Goal: Book appointment/travel/reservation

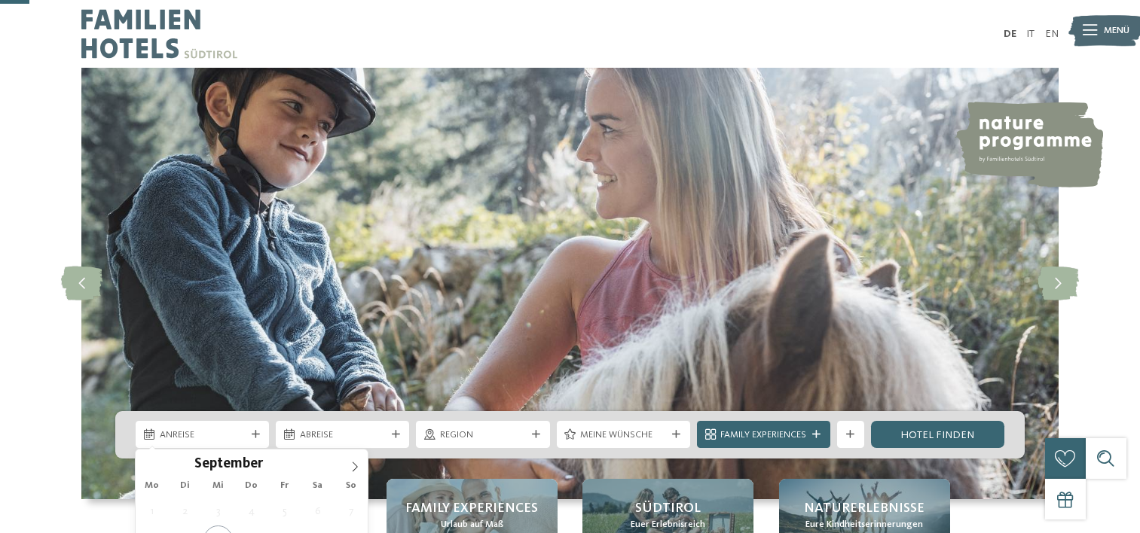
click at [164, 429] on span "Anreise" at bounding box center [203, 436] width 86 height 14
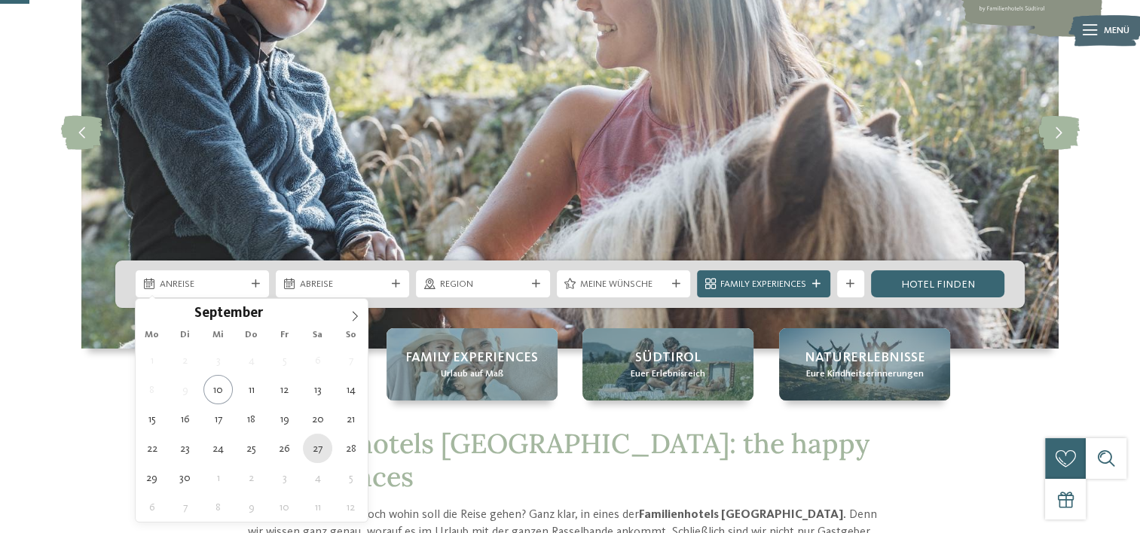
type div "27.09.2025"
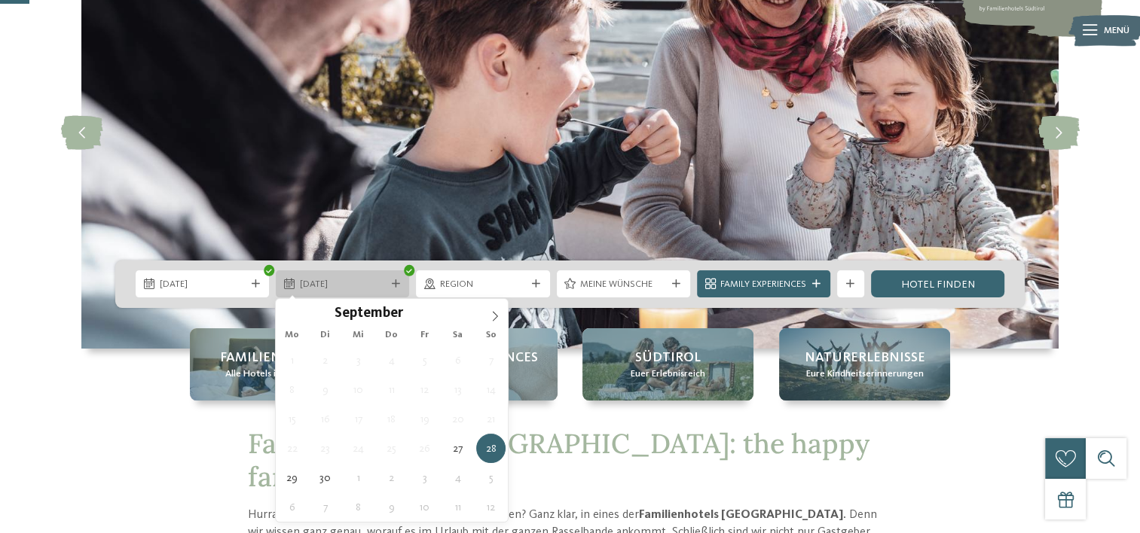
click at [398, 282] on icon at bounding box center [396, 284] width 8 height 8
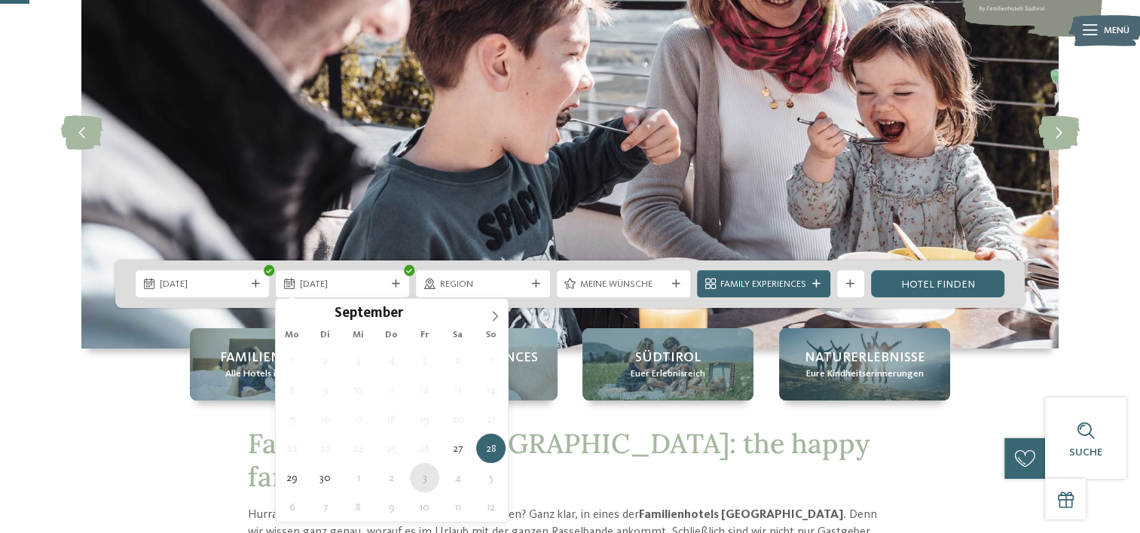
type div "03.10.2025"
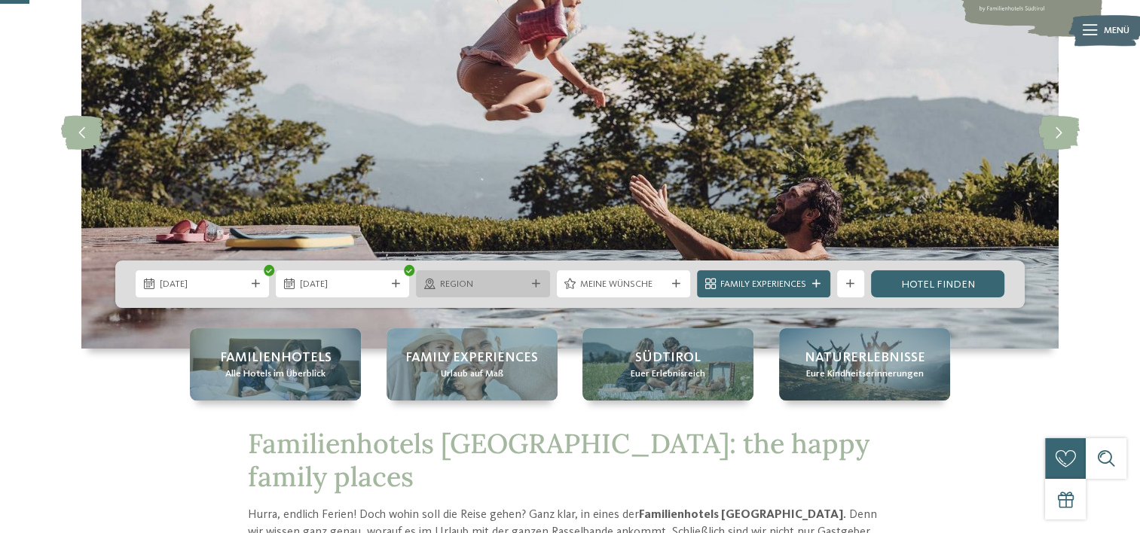
click at [452, 273] on div "Region" at bounding box center [482, 283] width 133 height 27
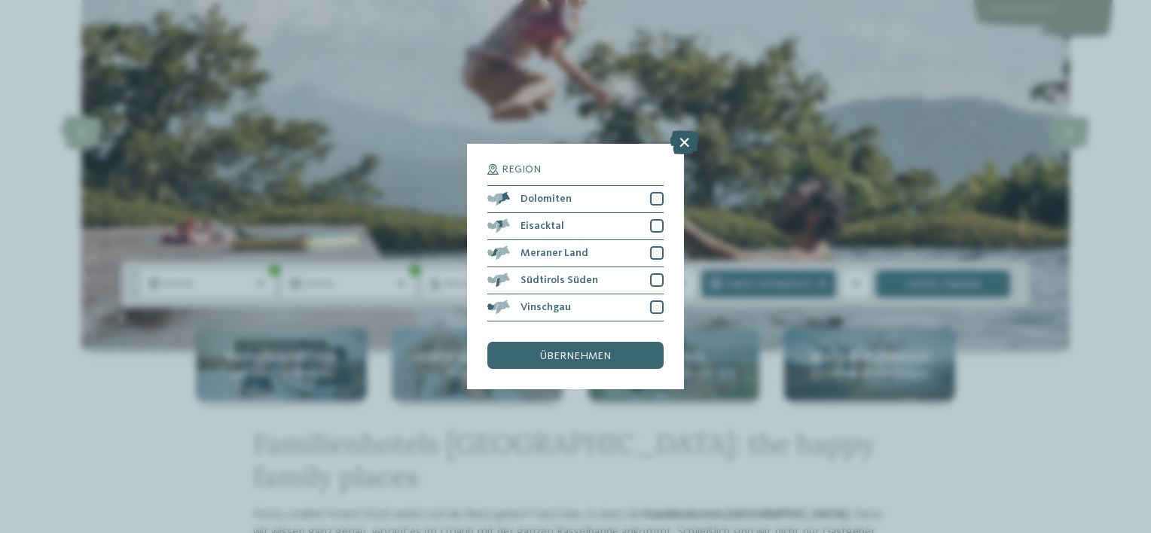
click at [683, 146] on icon at bounding box center [684, 142] width 29 height 24
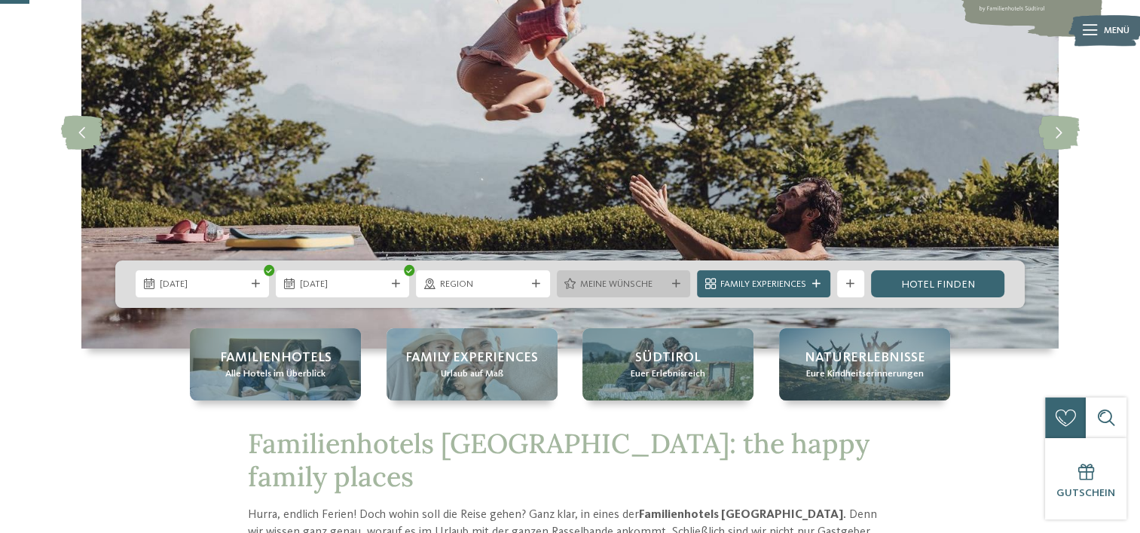
click at [618, 286] on span "Meine Wünsche" at bounding box center [623, 285] width 86 height 14
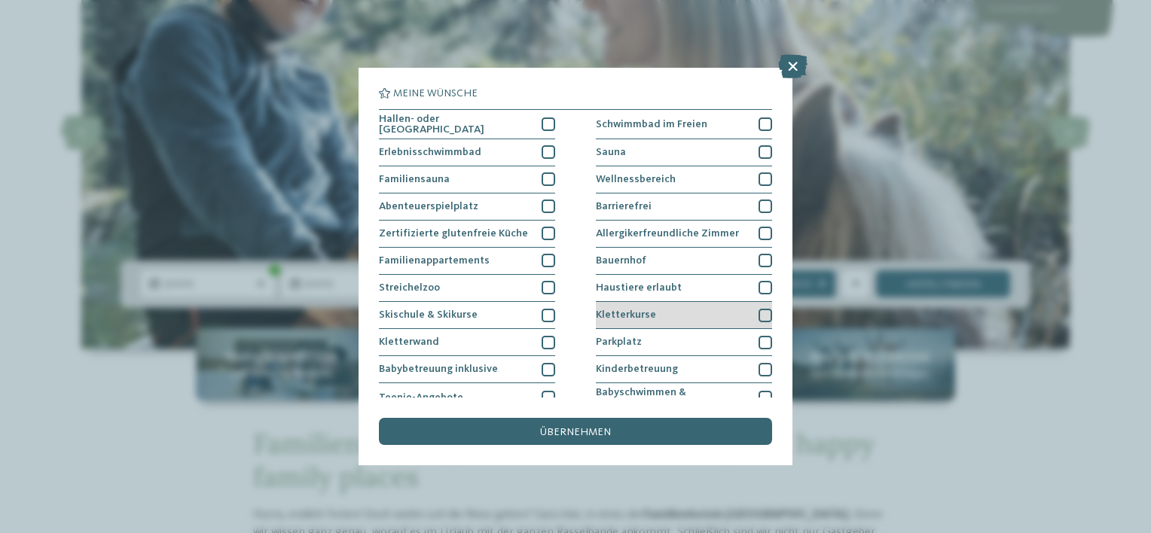
scroll to position [75, 0]
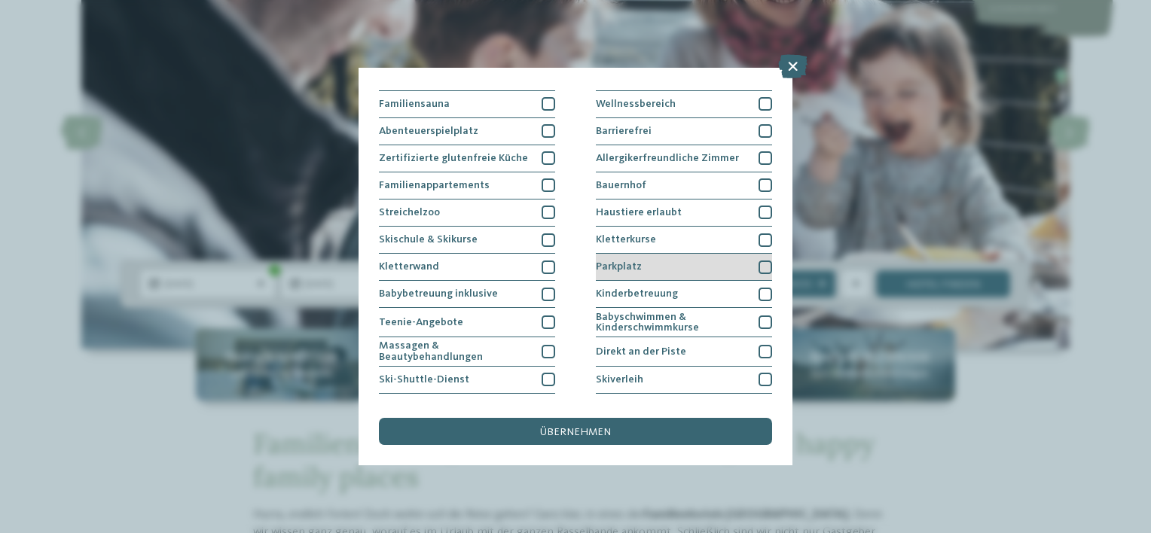
click at [759, 263] on div at bounding box center [766, 268] width 14 height 14
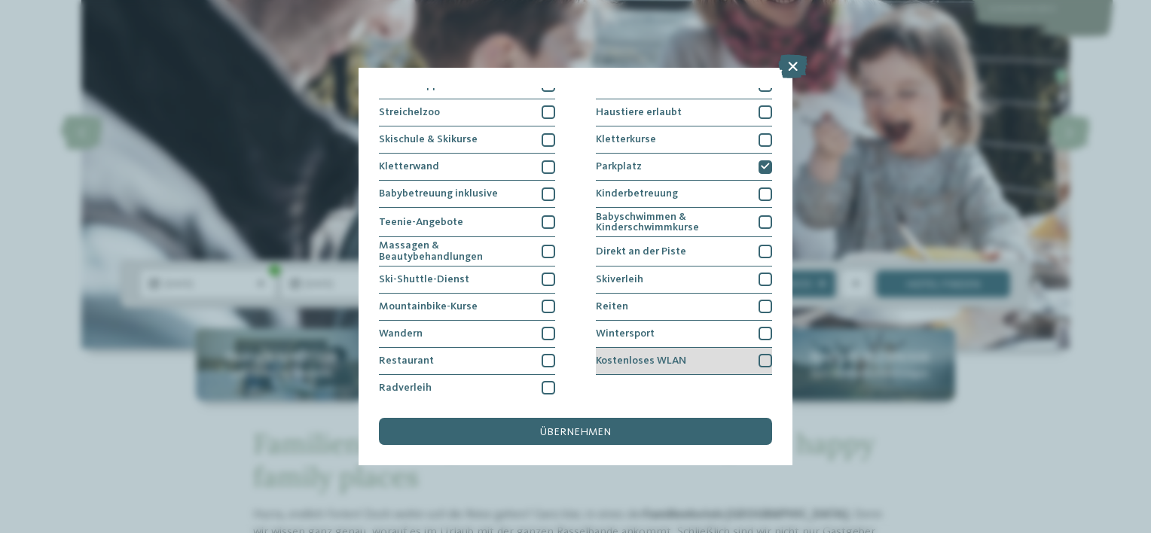
scroll to position [177, 0]
click at [759, 359] on div at bounding box center [766, 360] width 14 height 14
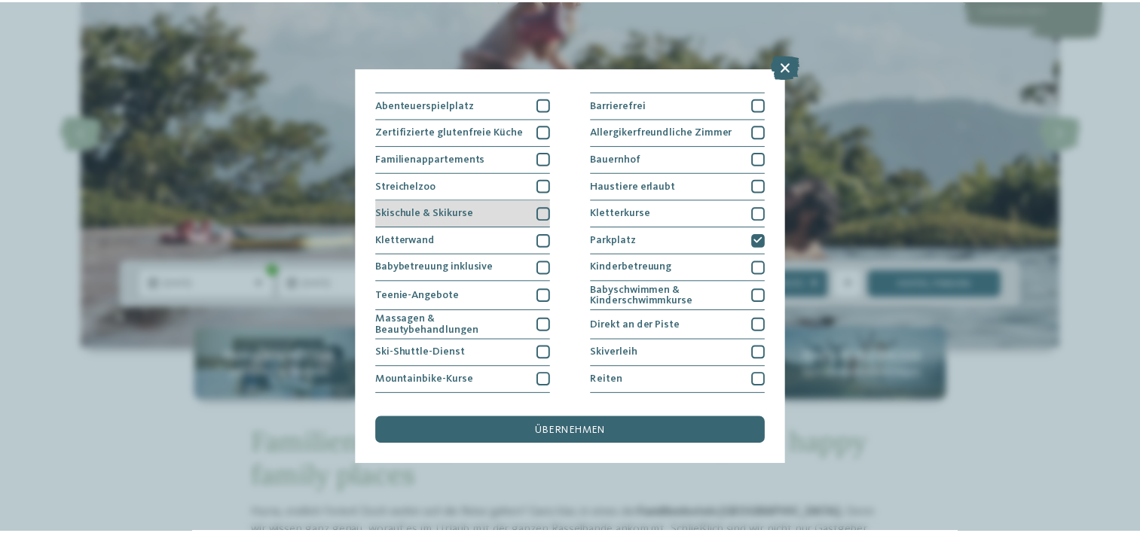
scroll to position [26, 0]
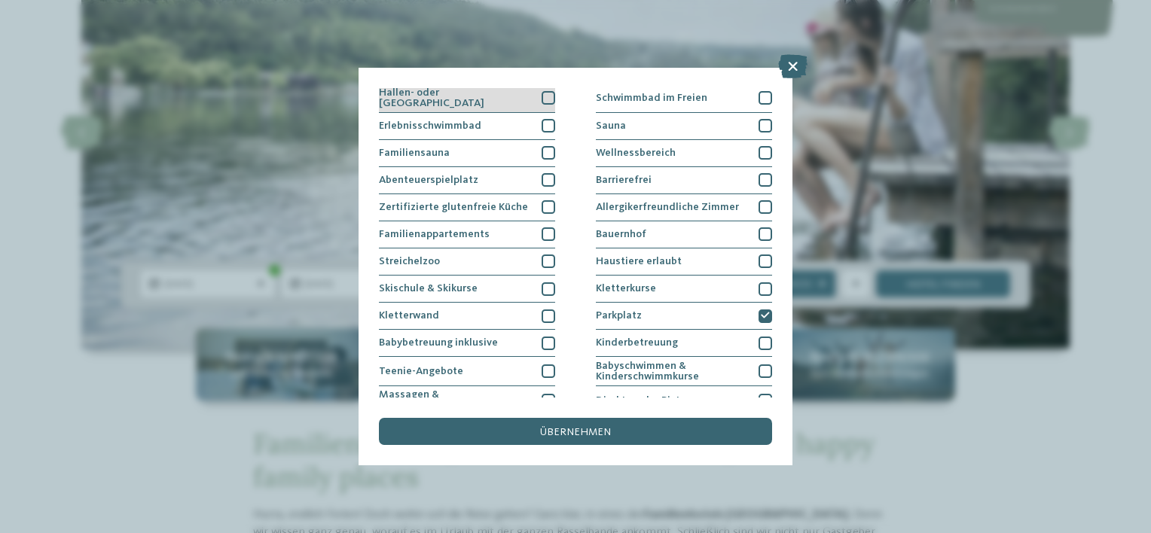
click at [545, 98] on div at bounding box center [549, 98] width 14 height 14
click at [533, 429] on div "übernehmen" at bounding box center [575, 431] width 393 height 27
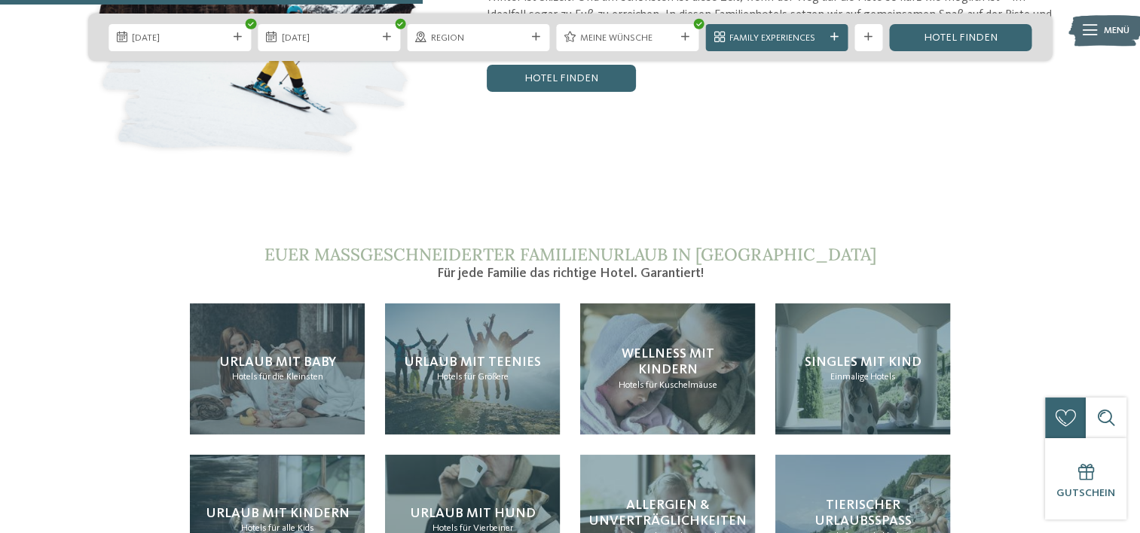
scroll to position [2862, 0]
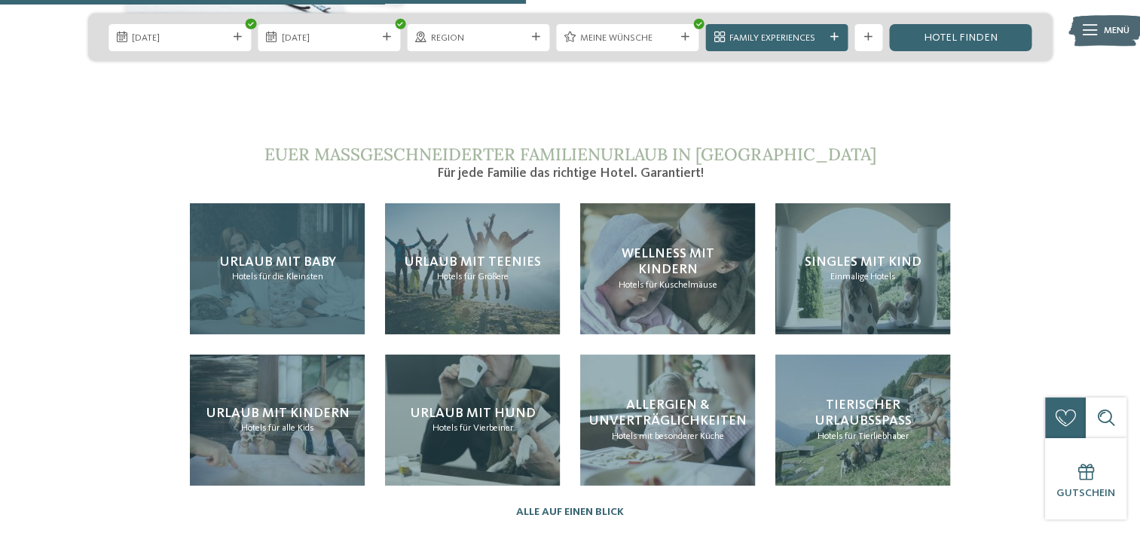
click at [289, 272] on span "für die Kleinsten" at bounding box center [291, 277] width 64 height 10
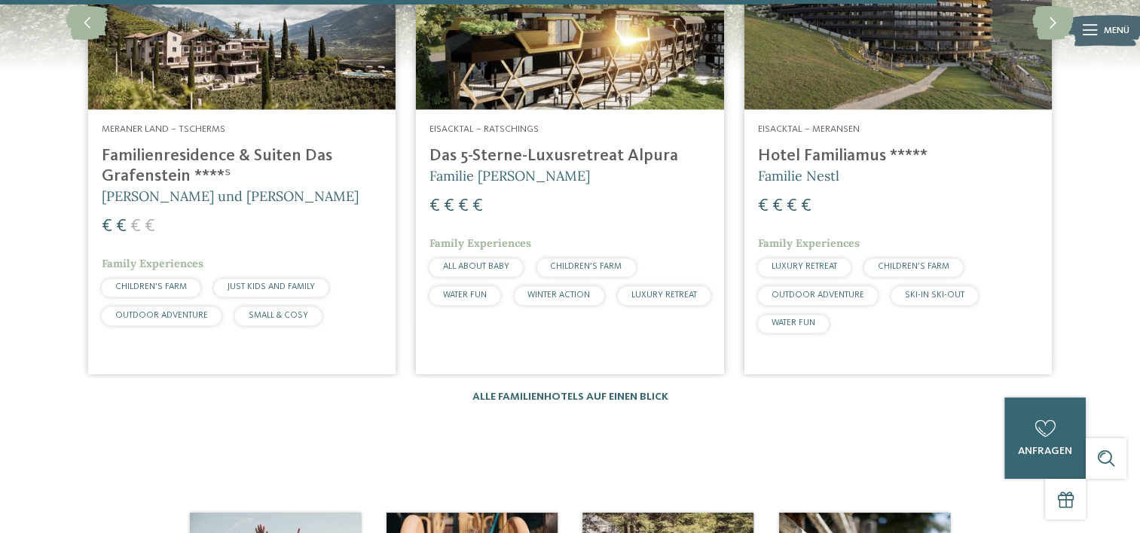
scroll to position [2486, 0]
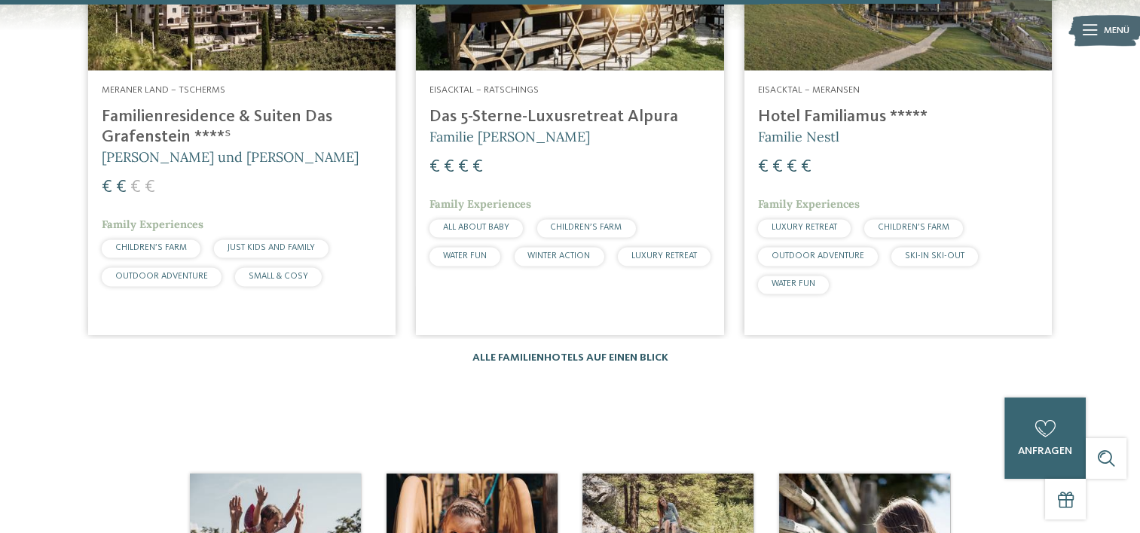
click at [583, 353] on link "Alle Familienhotels auf einen Blick" at bounding box center [570, 358] width 196 height 11
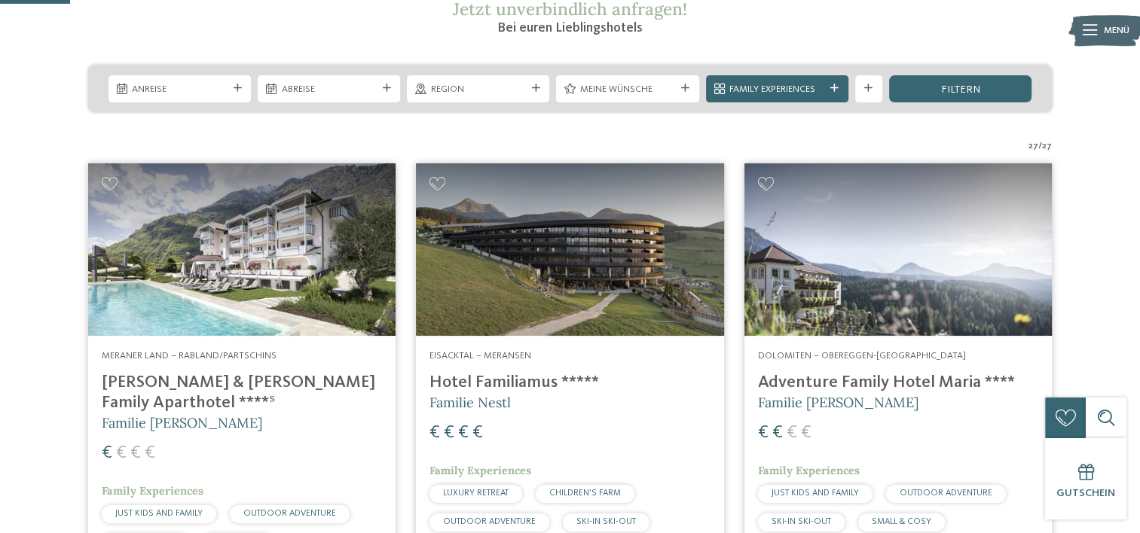
scroll to position [301, 0]
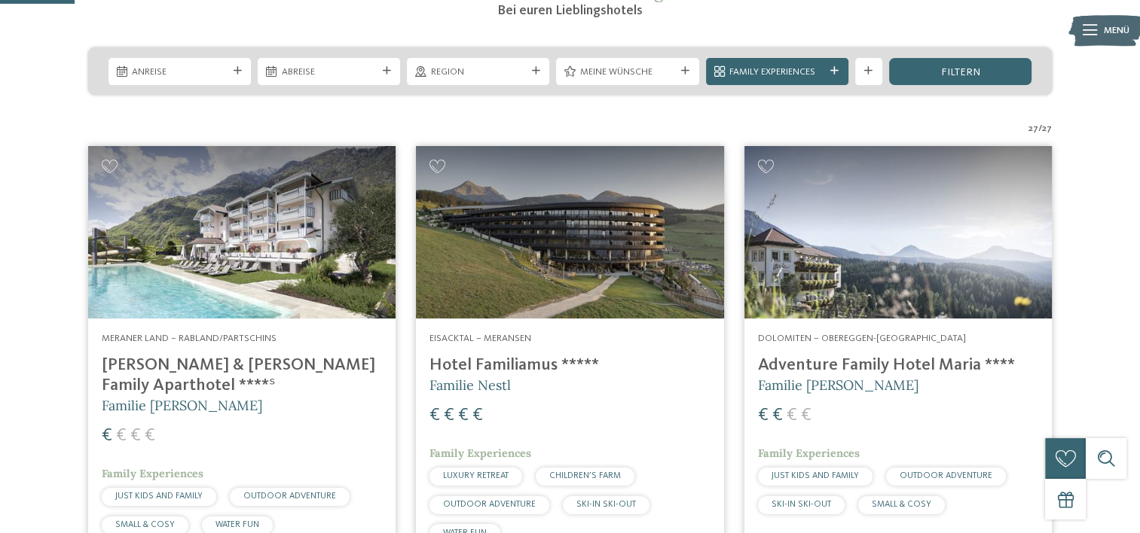
click at [826, 380] on span "Familie [PERSON_NAME]" at bounding box center [838, 385] width 160 height 17
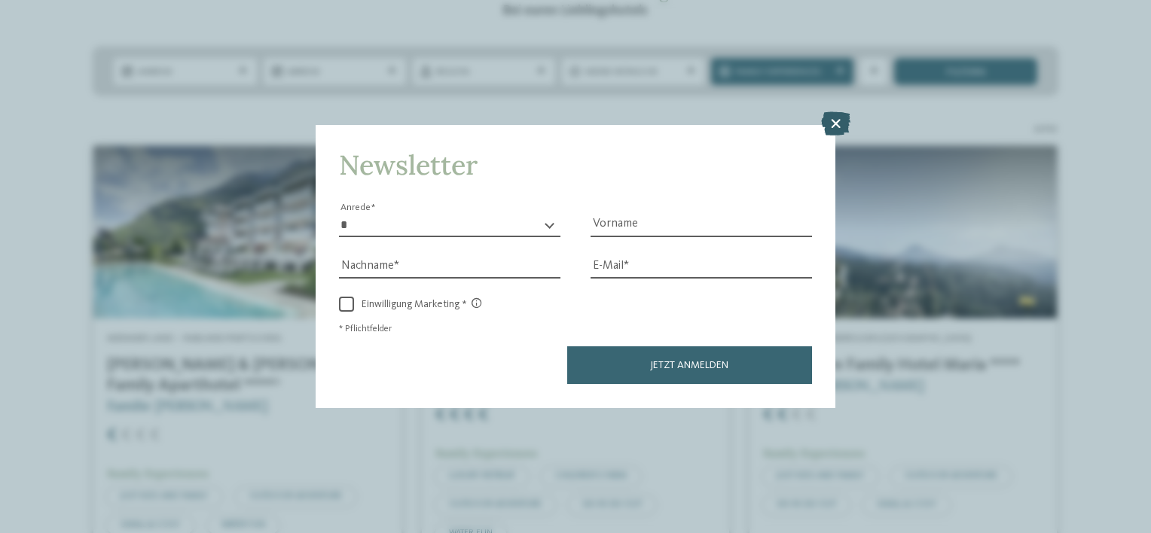
click at [831, 117] on icon at bounding box center [835, 124] width 29 height 24
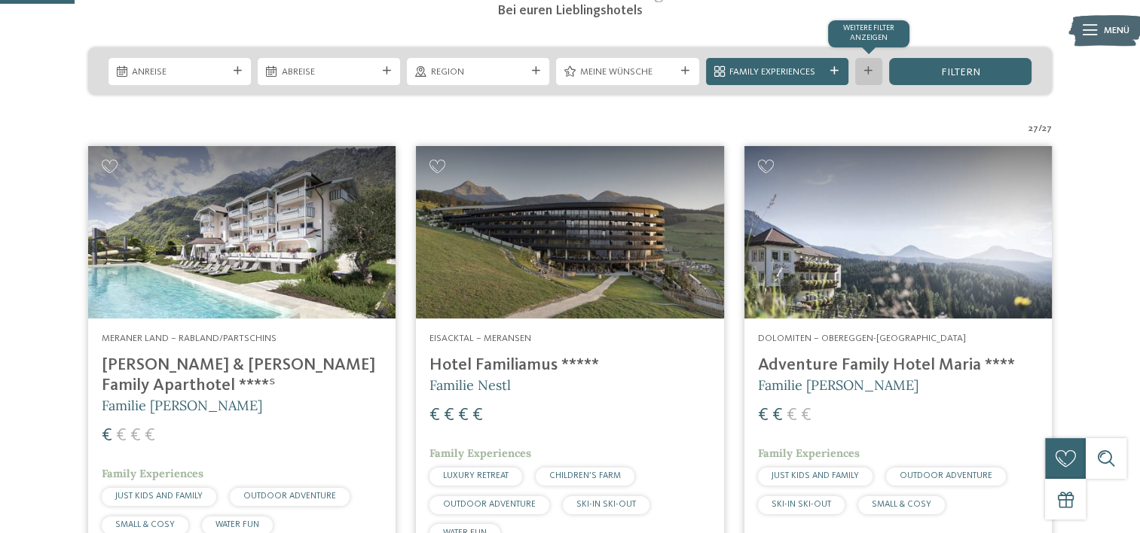
click at [869, 68] on icon at bounding box center [868, 71] width 8 height 8
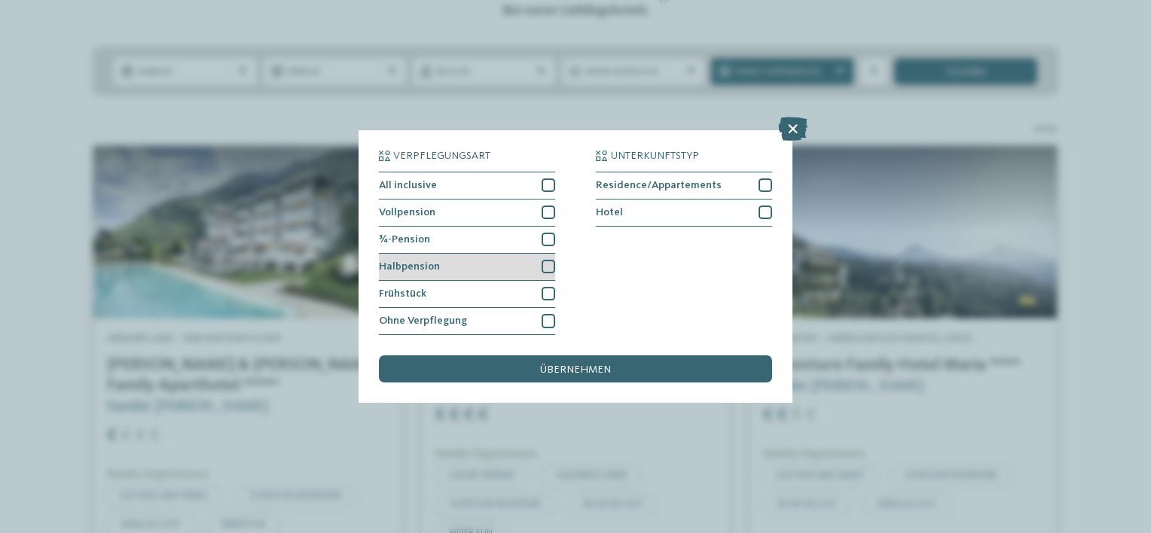
click at [546, 268] on div at bounding box center [549, 267] width 14 height 14
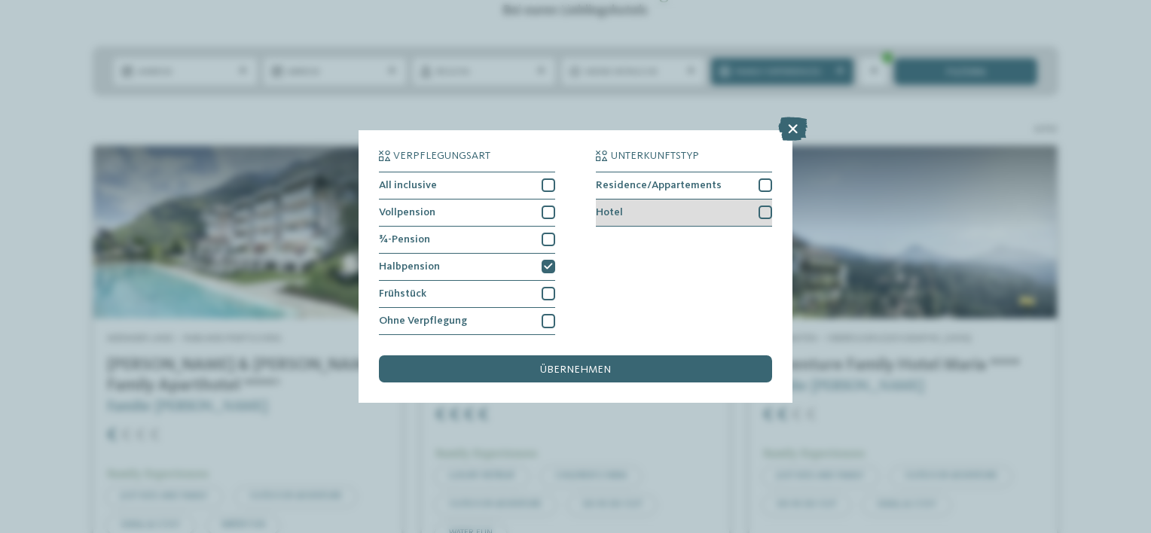
click at [764, 213] on div at bounding box center [766, 213] width 14 height 14
click at [682, 371] on div "übernehmen" at bounding box center [575, 369] width 393 height 27
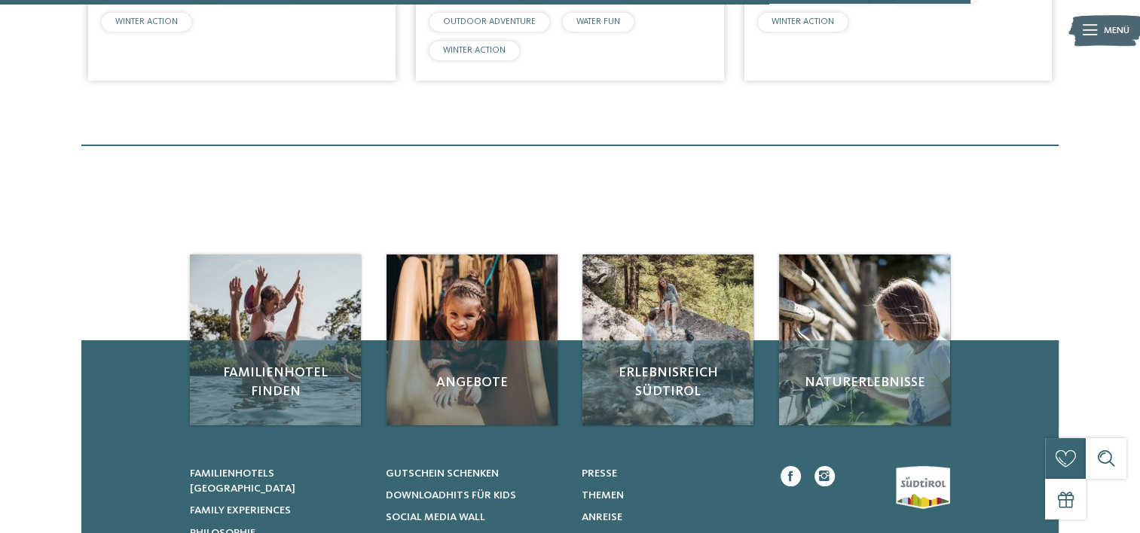
scroll to position [2319, 0]
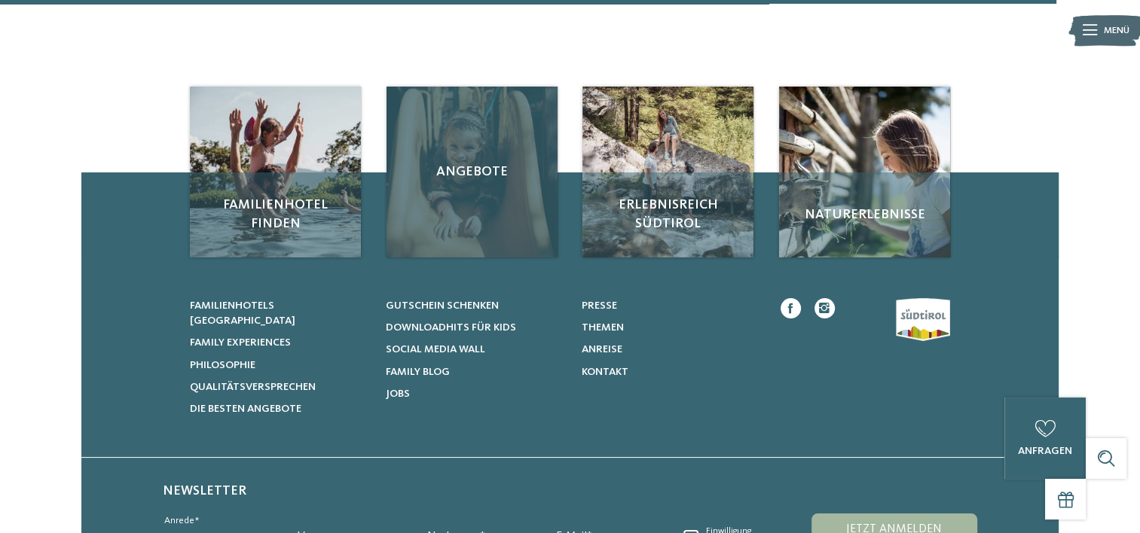
click at [468, 198] on div "Angebote" at bounding box center [471, 172] width 171 height 171
click at [447, 176] on span "Angebote" at bounding box center [472, 172] width 144 height 19
click at [472, 163] on span "Angebote" at bounding box center [472, 172] width 144 height 19
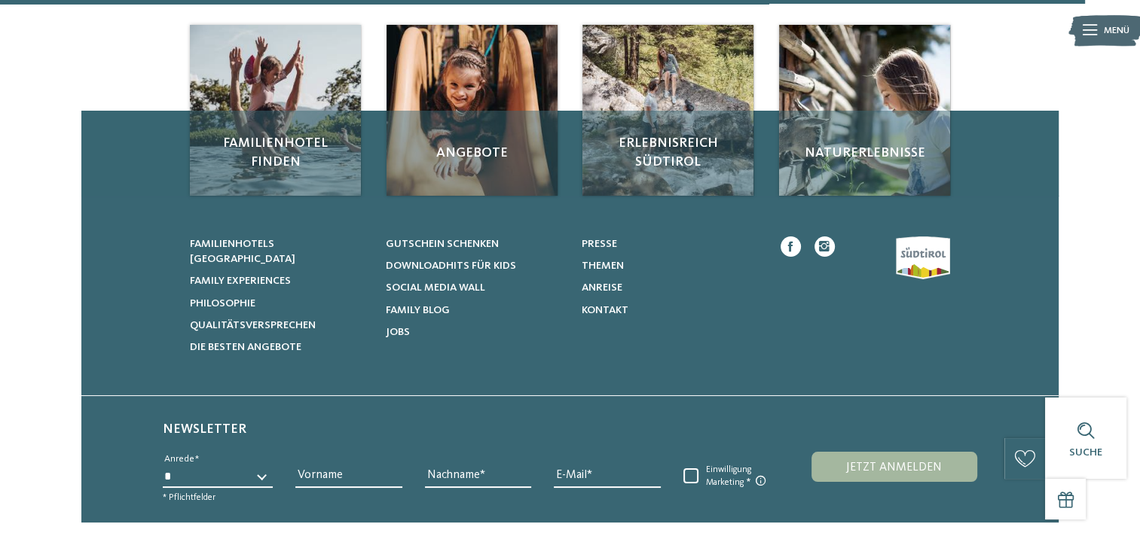
scroll to position [2395, 0]
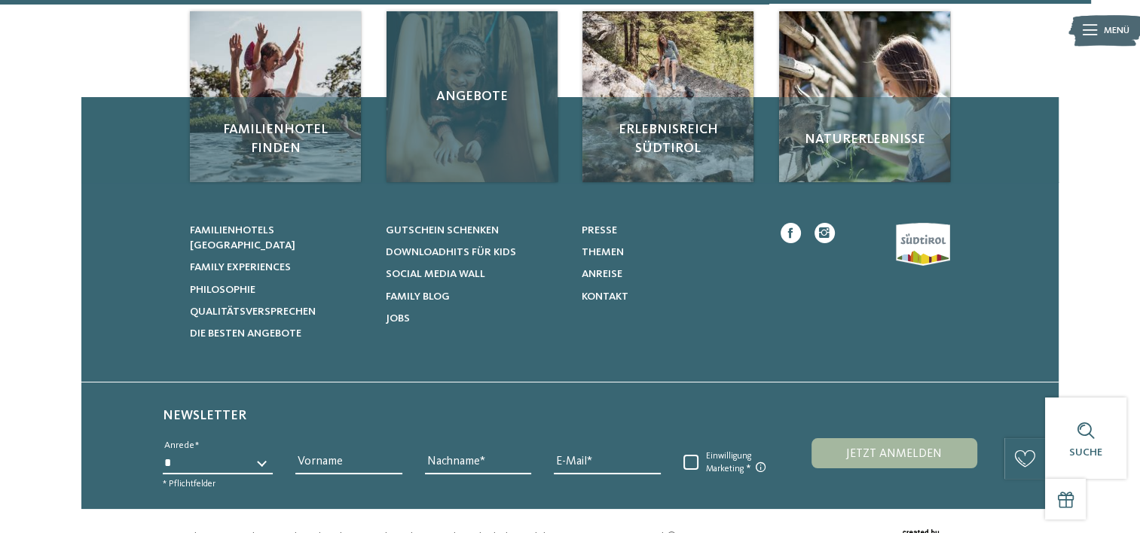
click at [468, 130] on div "Angebote" at bounding box center [471, 96] width 171 height 171
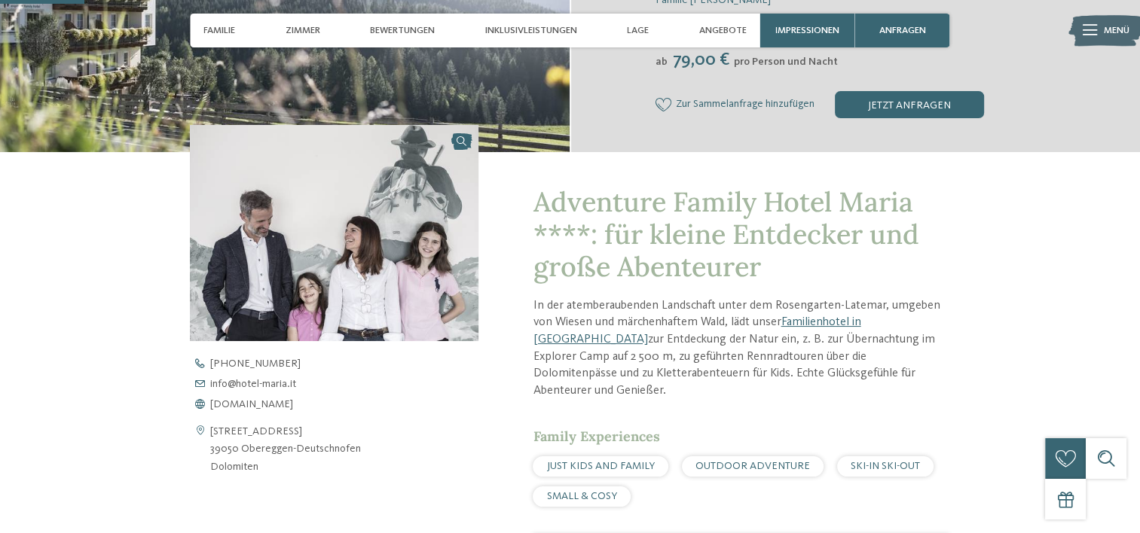
scroll to position [151, 0]
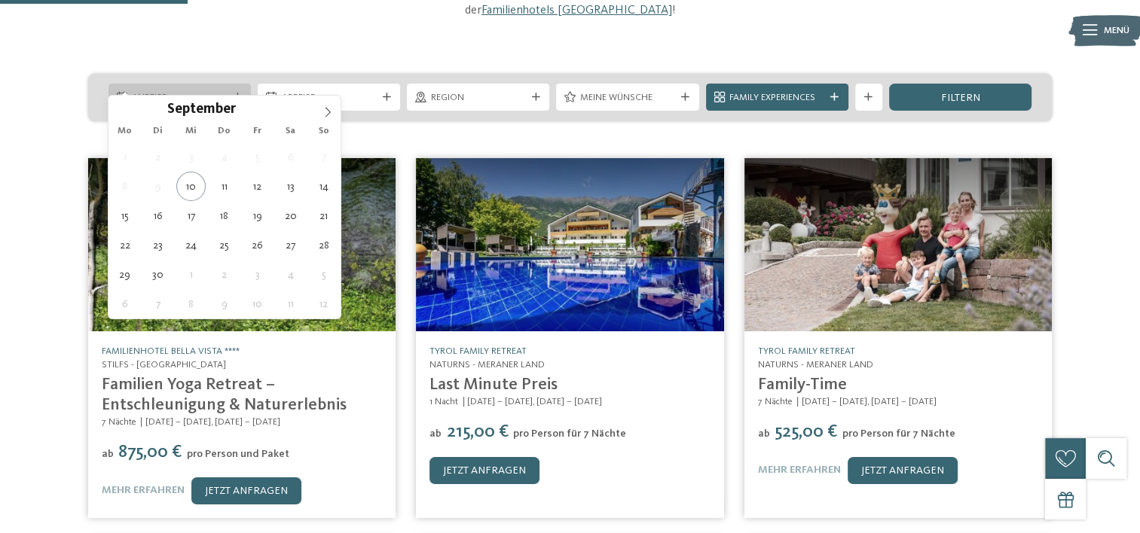
click at [218, 91] on span "Anreise" at bounding box center [179, 98] width 95 height 14
type div "[DATE]"
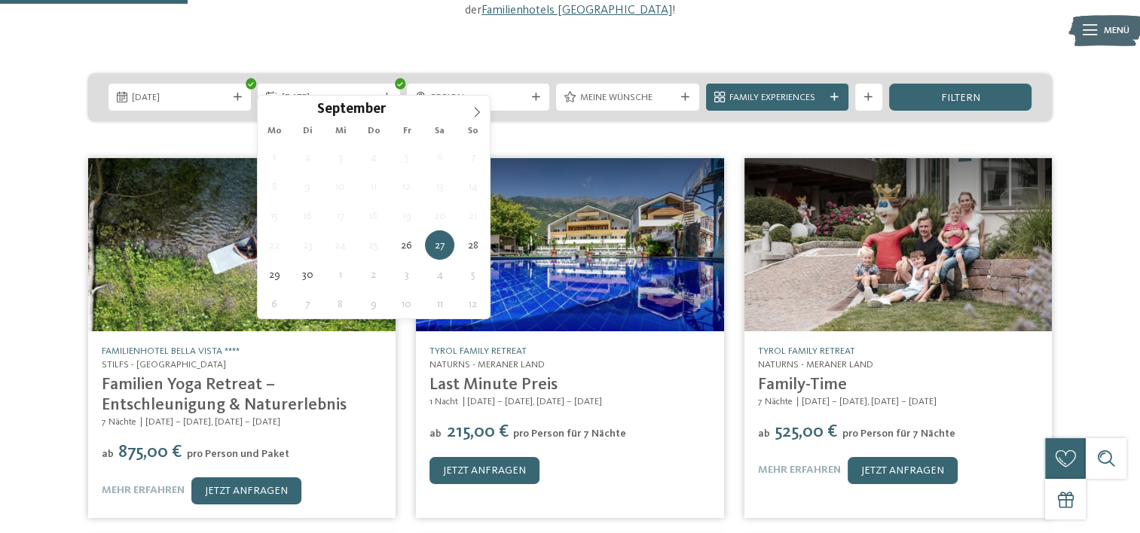
drag, startPoint x: 256, startPoint y: 252, endPoint x: 288, endPoint y: 184, distance: 75.5
type div "[DATE]"
click at [337, 91] on span "[DATE]" at bounding box center [329, 98] width 95 height 14
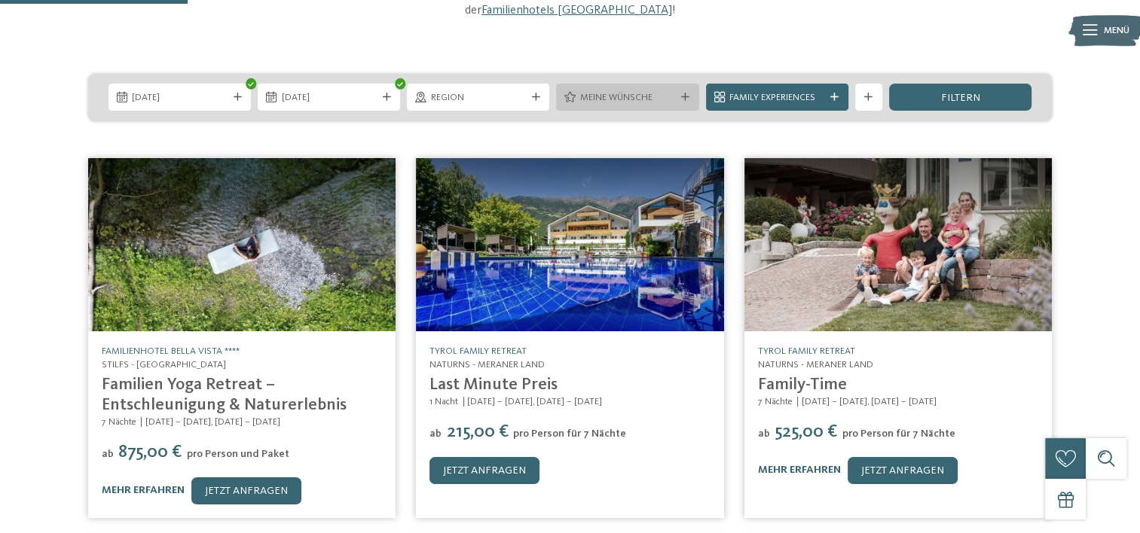
click at [675, 90] on div "Meine Wünsche" at bounding box center [627, 97] width 102 height 14
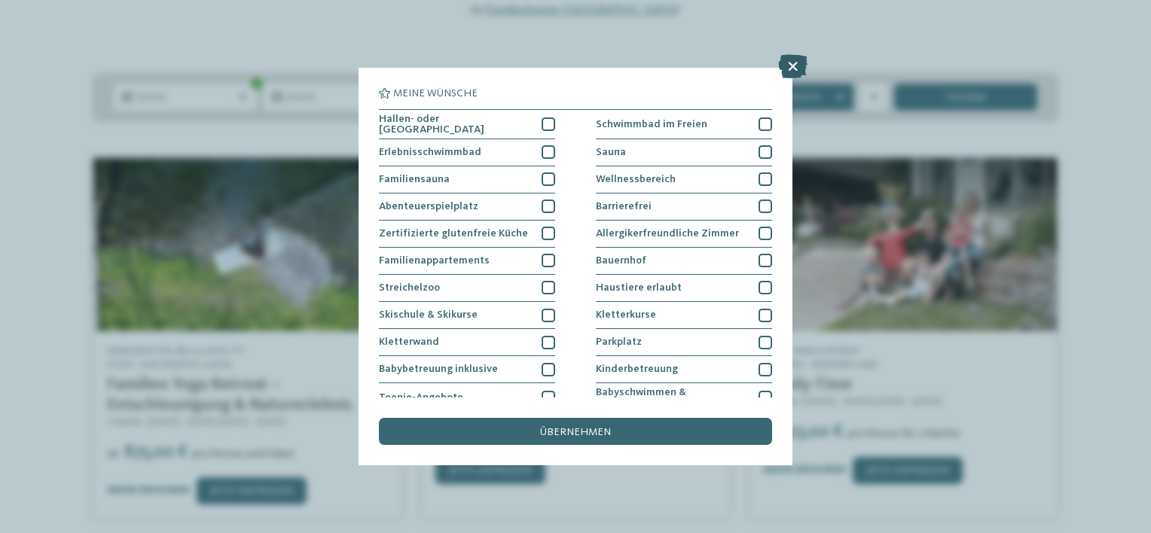
click at [789, 72] on icon at bounding box center [792, 66] width 29 height 24
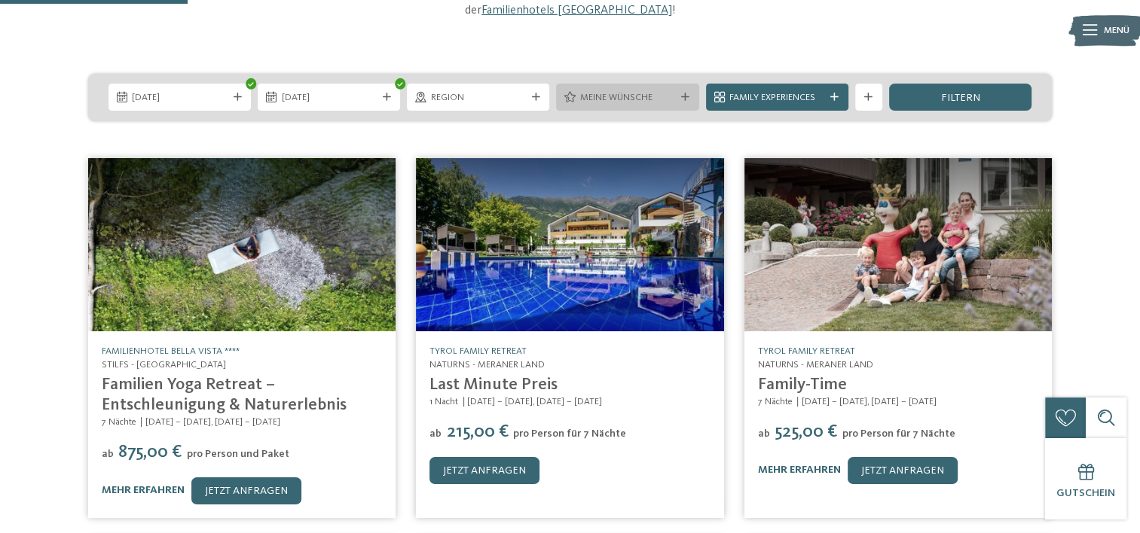
click at [587, 91] on span "Meine Wünsche" at bounding box center [627, 98] width 95 height 14
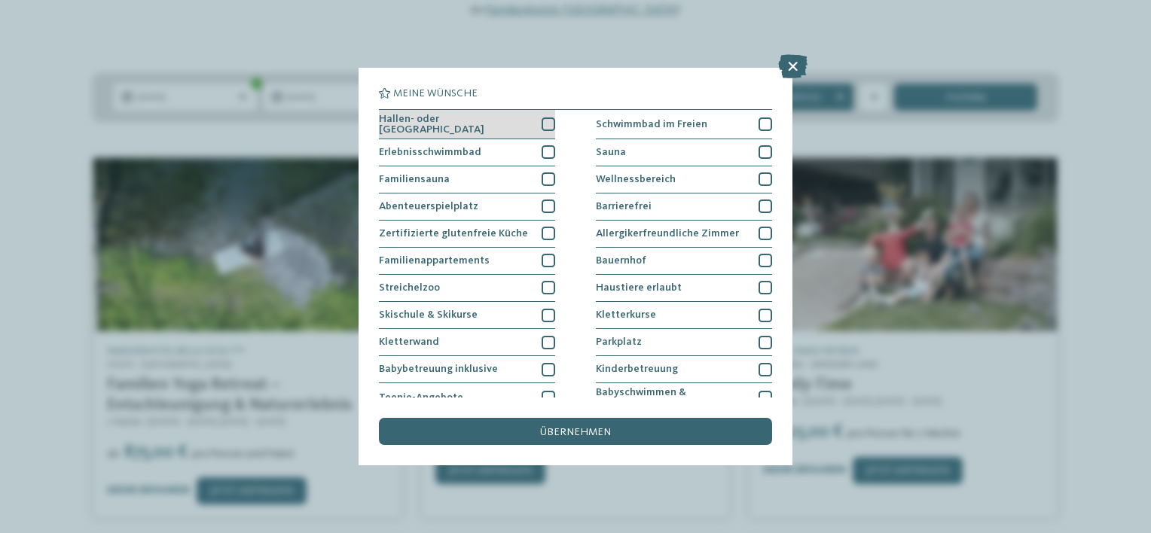
click at [542, 118] on div at bounding box center [549, 125] width 14 height 14
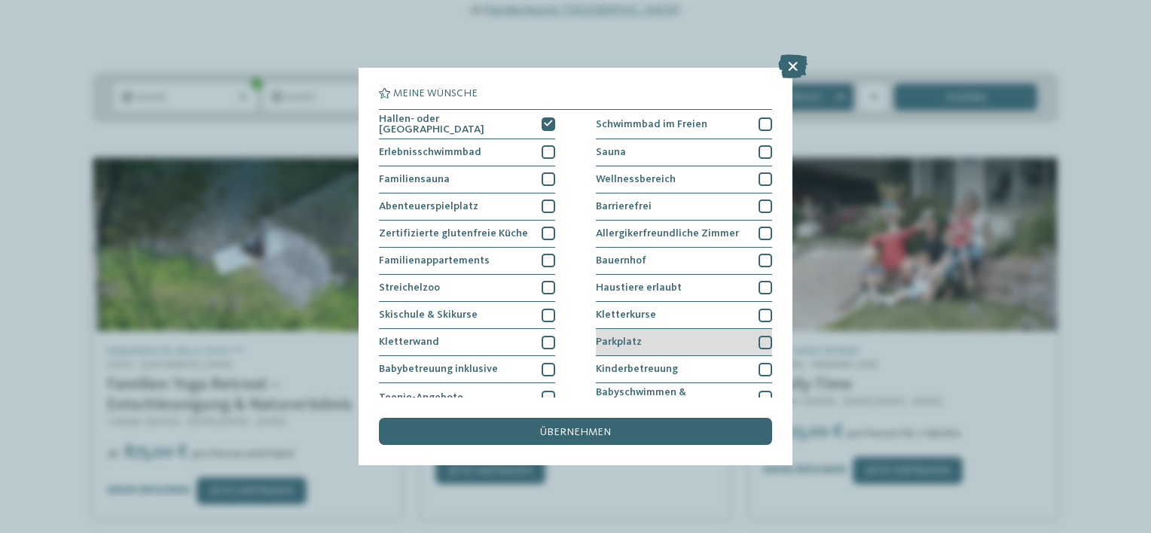
click at [759, 337] on div at bounding box center [766, 343] width 14 height 14
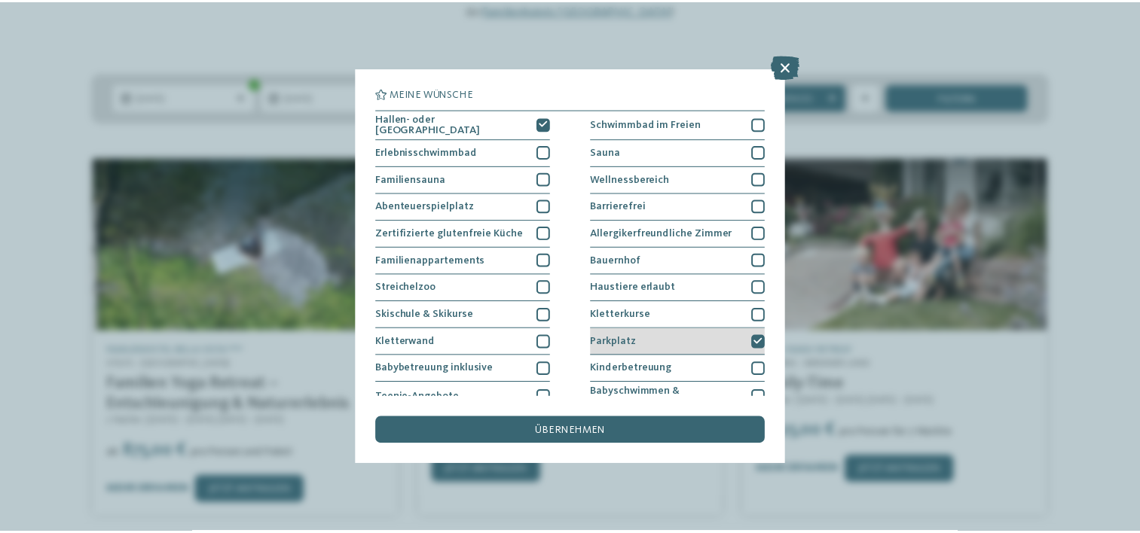
scroll to position [151, 0]
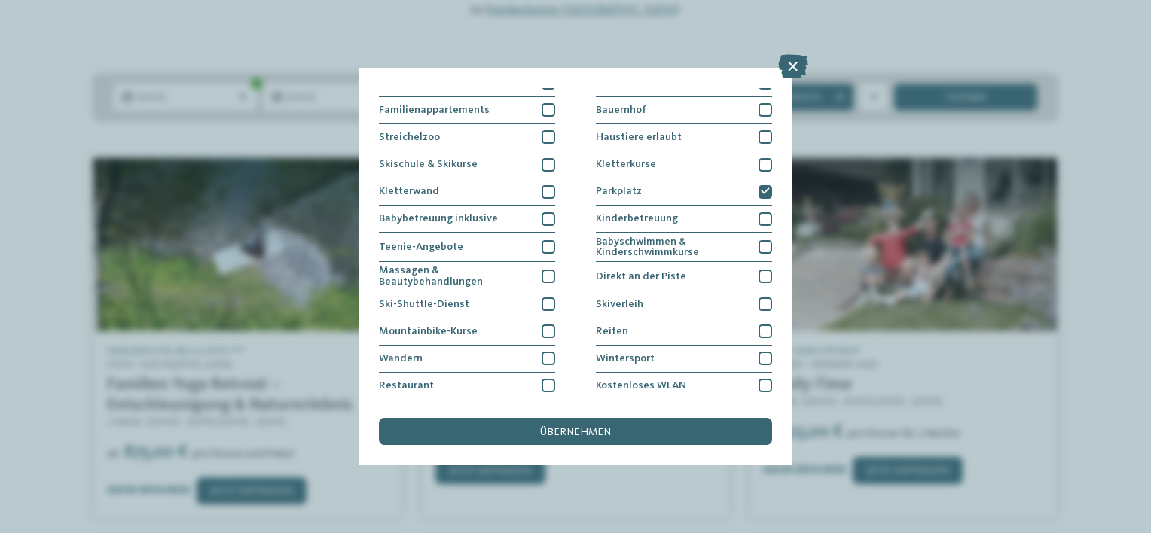
click at [496, 431] on div "übernehmen" at bounding box center [575, 431] width 393 height 27
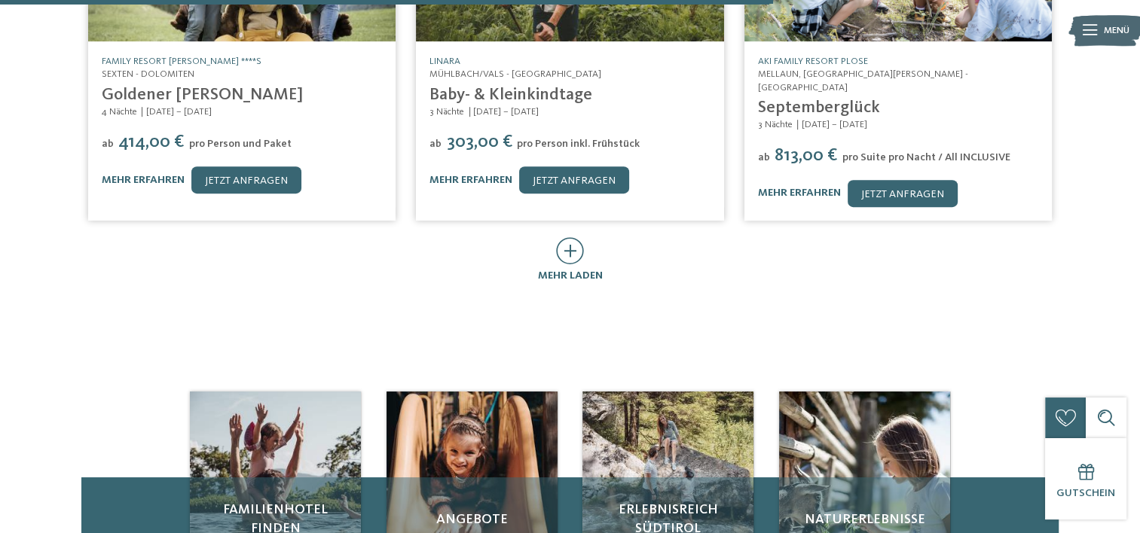
scroll to position [959, 0]
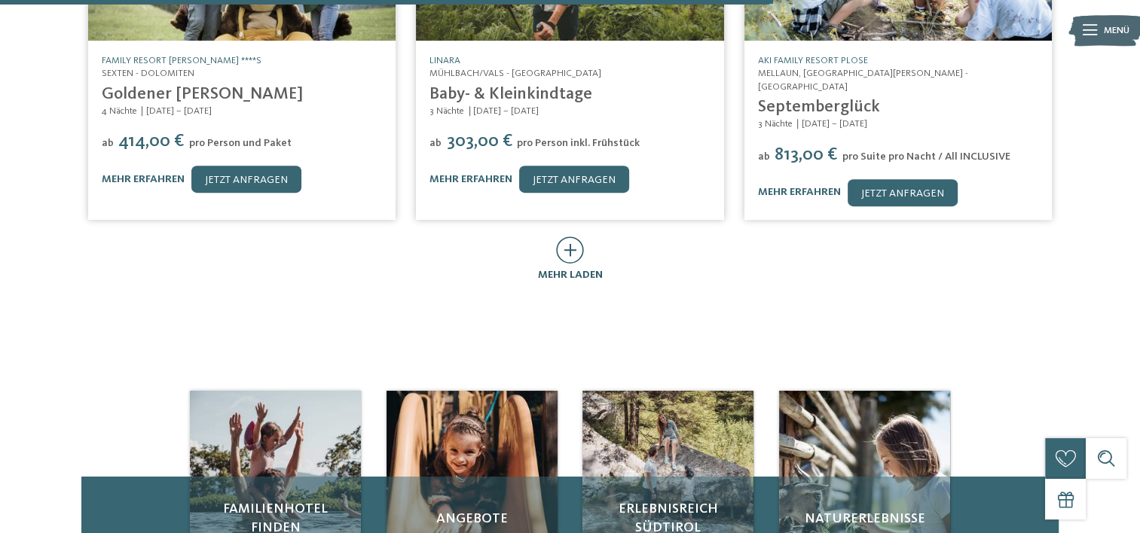
click at [569, 237] on icon at bounding box center [570, 250] width 28 height 27
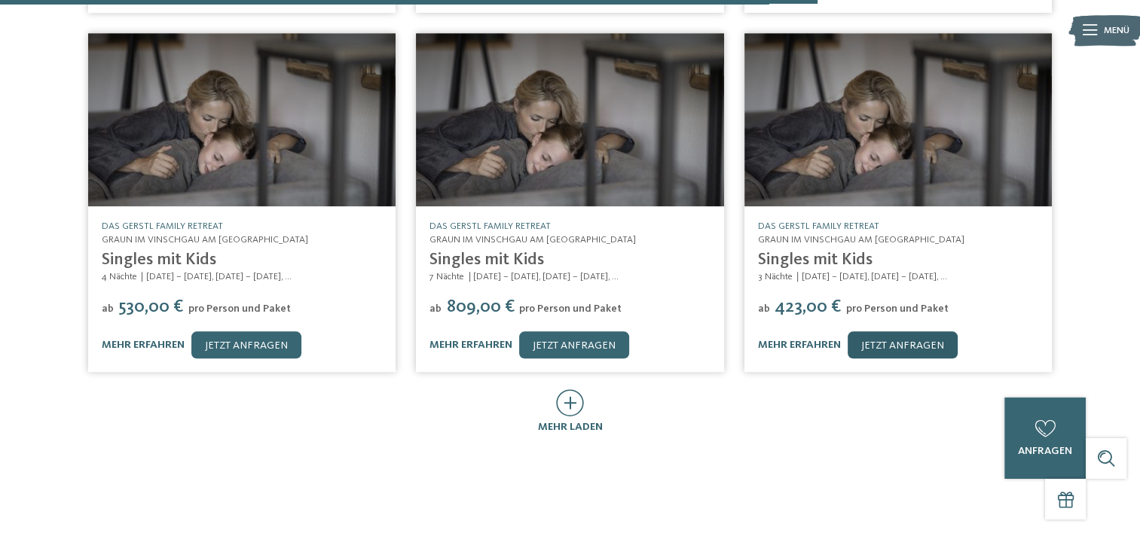
scroll to position [1562, 0]
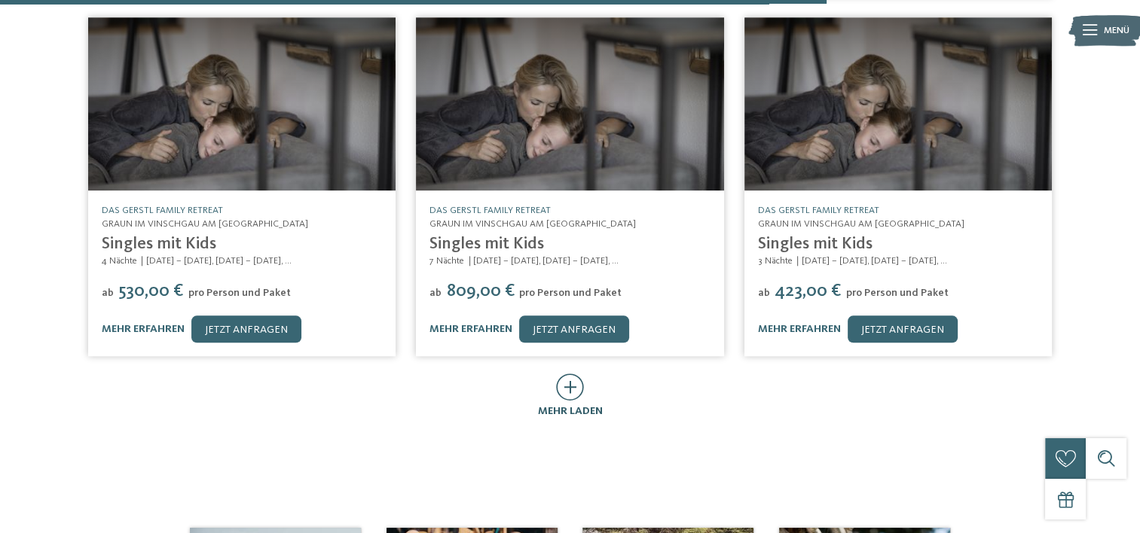
click at [564, 374] on icon at bounding box center [570, 387] width 28 height 27
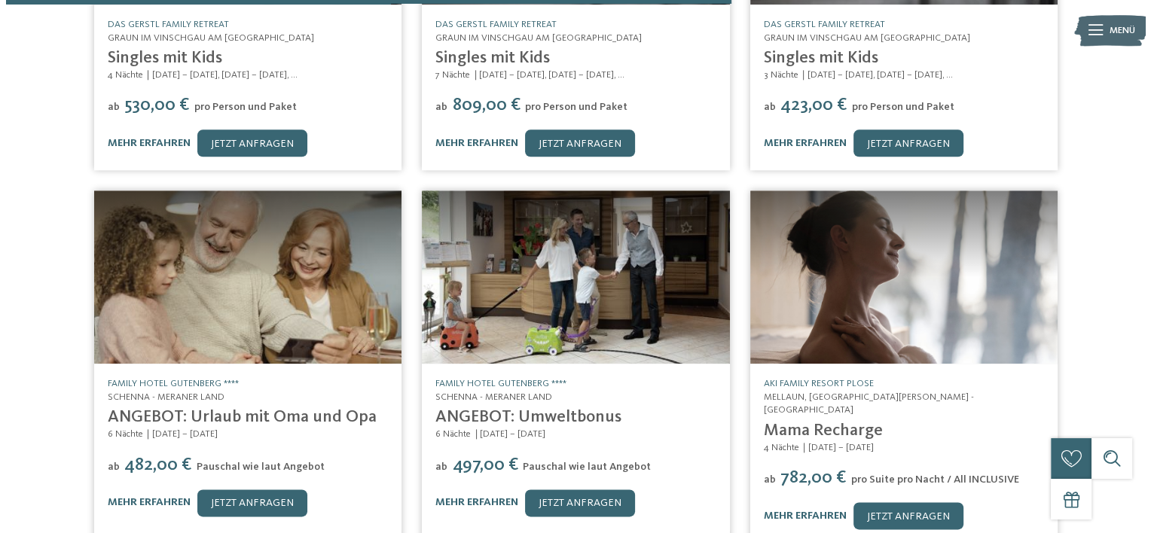
scroll to position [1637, 0]
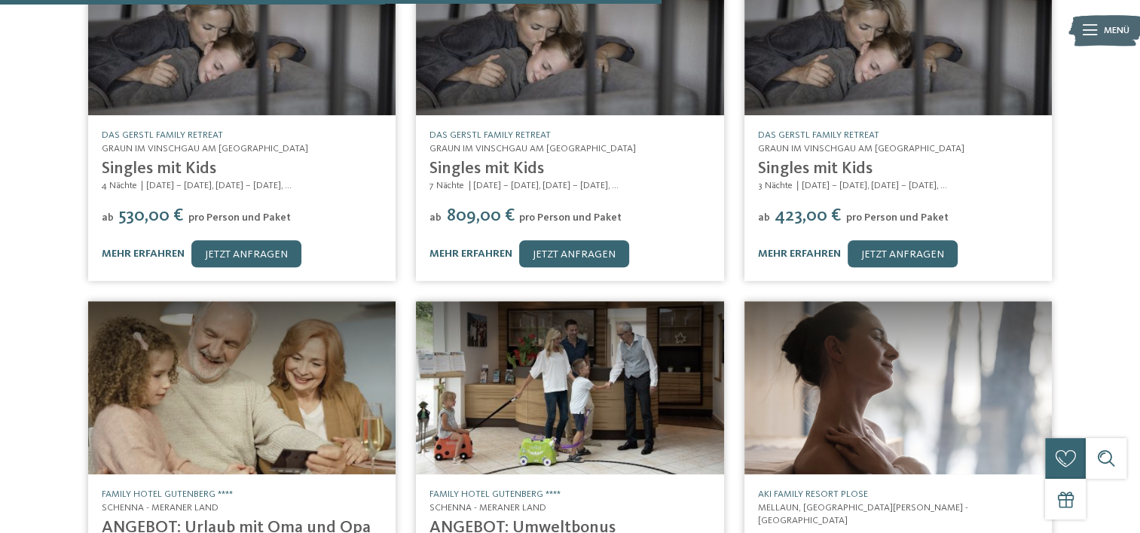
click at [593, 328] on img at bounding box center [569, 387] width 307 height 173
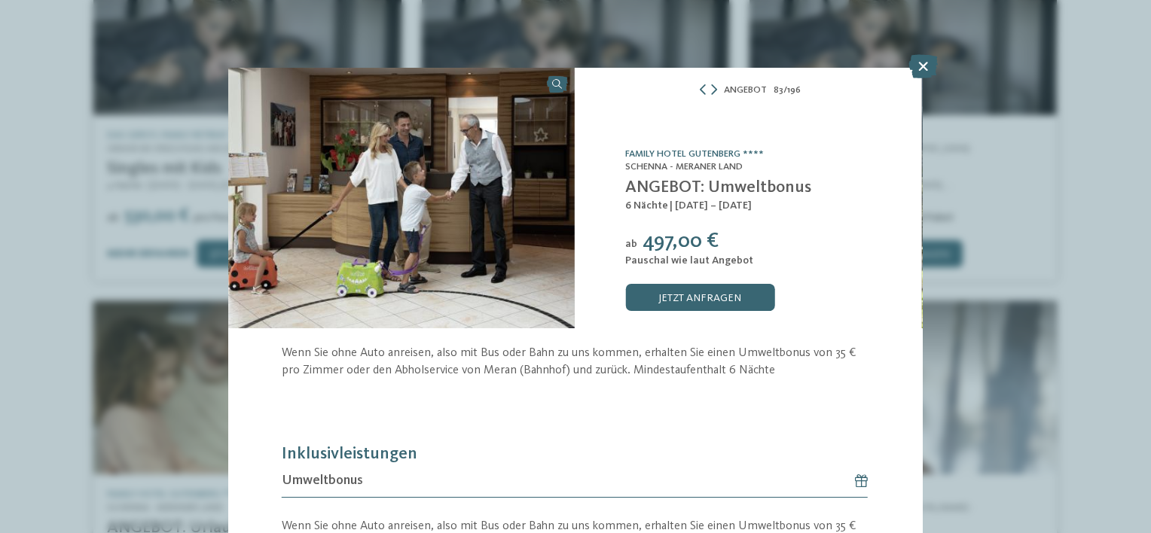
click at [447, 252] on img at bounding box center [400, 198] width 347 height 261
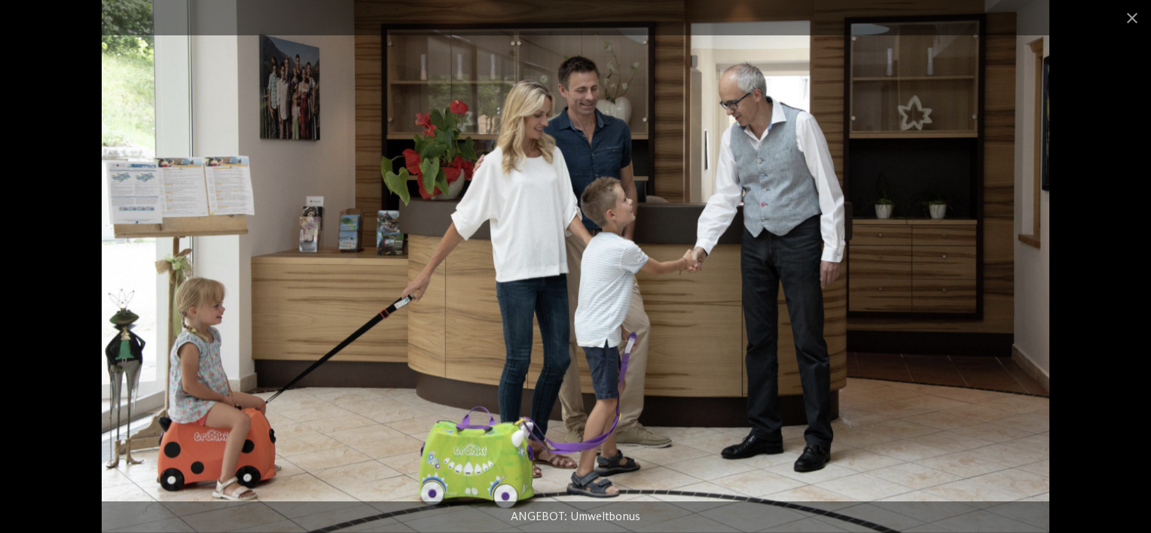
click at [545, 422] on img at bounding box center [576, 266] width 948 height 533
click at [1130, 24] on span at bounding box center [1132, 17] width 38 height 35
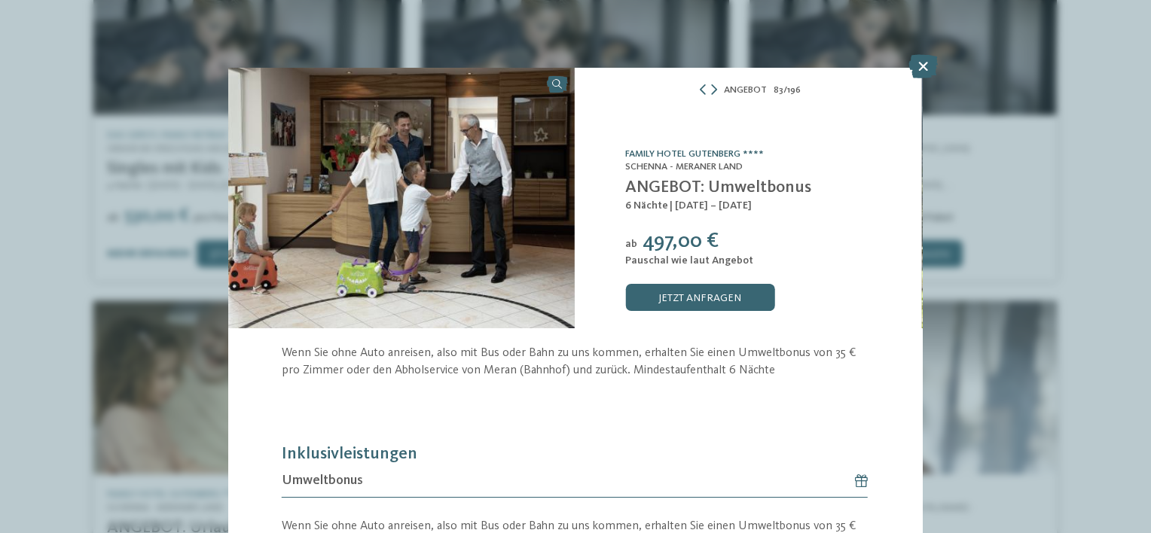
click at [675, 149] on link "Family Hotel Gutenberg ****" at bounding box center [694, 154] width 139 height 10
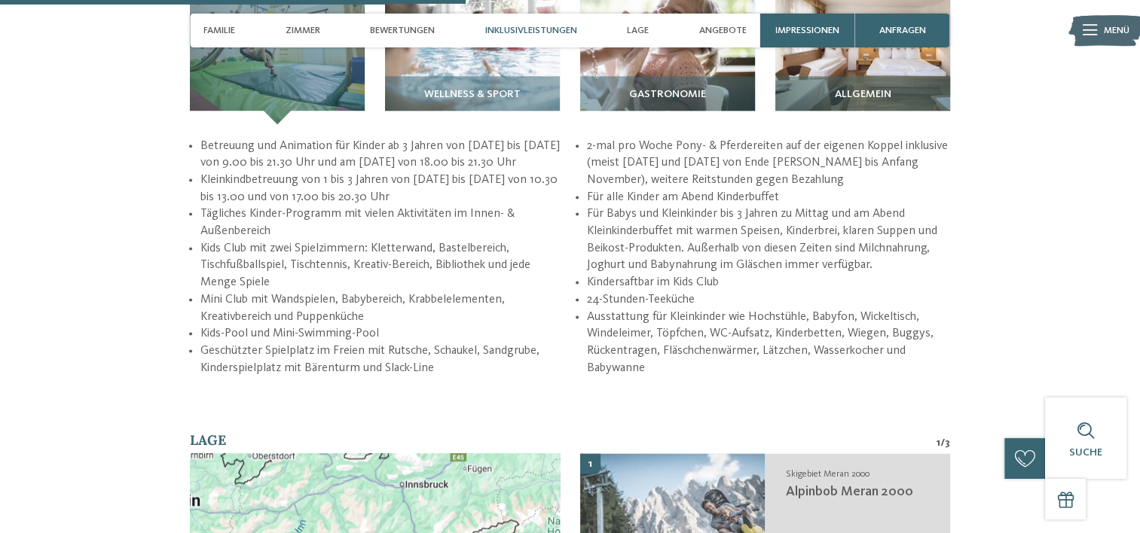
scroll to position [1657, 0]
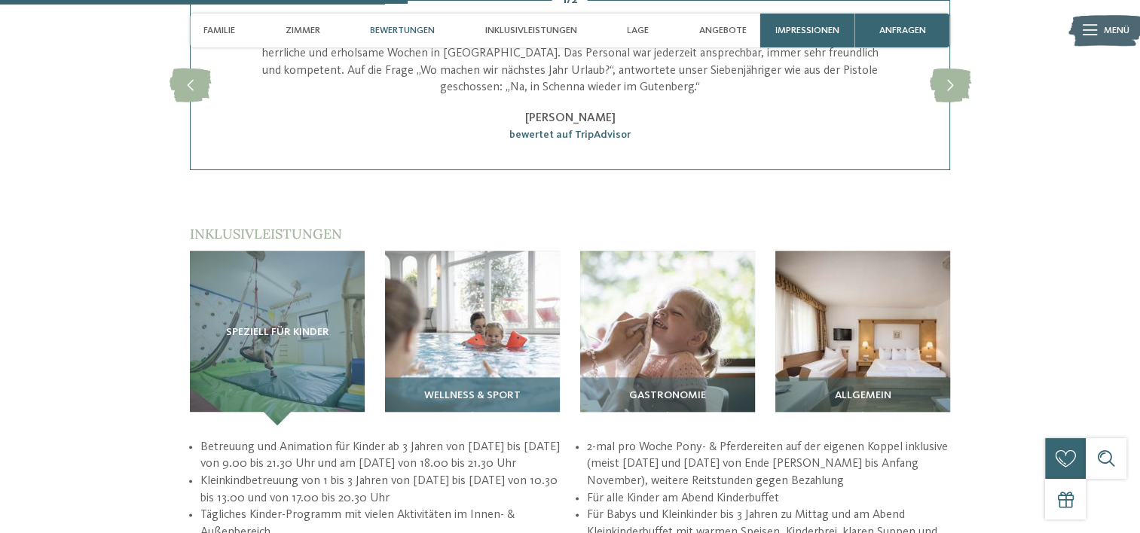
click at [485, 346] on img at bounding box center [472, 338] width 175 height 175
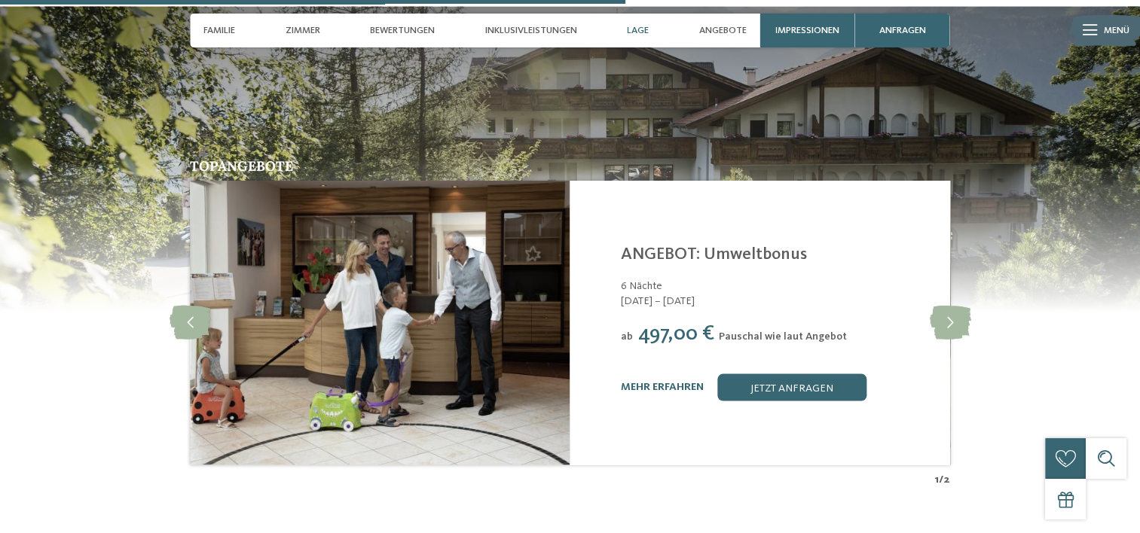
scroll to position [2862, 0]
